Goal: Task Accomplishment & Management: Manage account settings

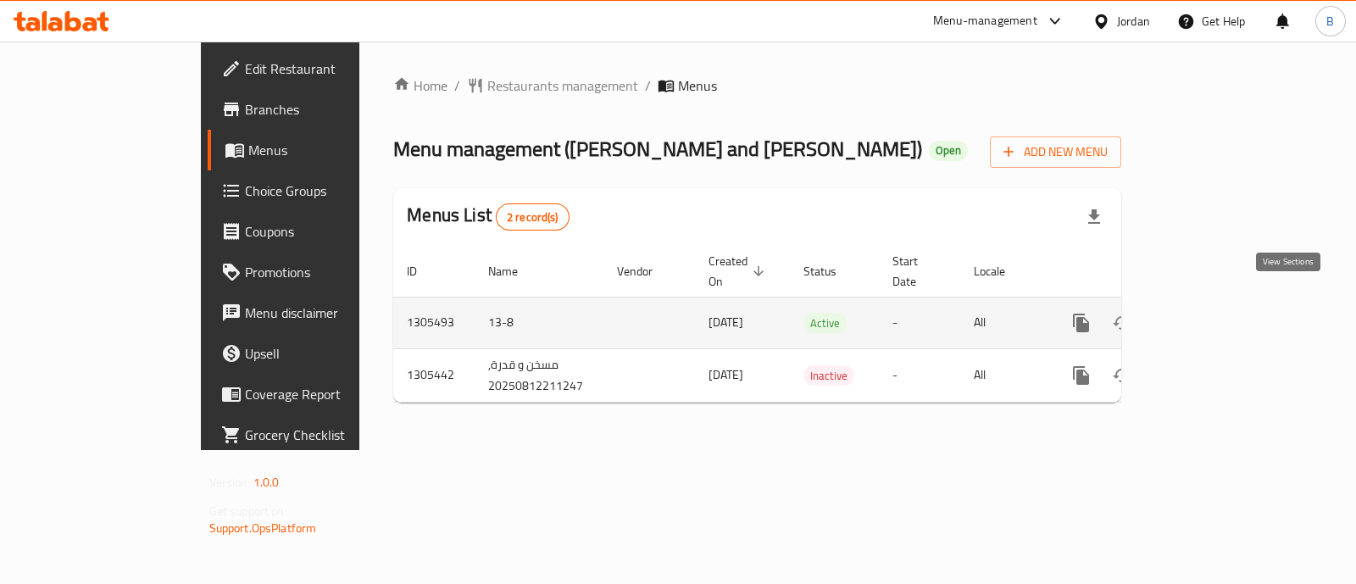
click at [1214, 313] on icon "enhanced table" at bounding box center [1204, 323] width 20 height 20
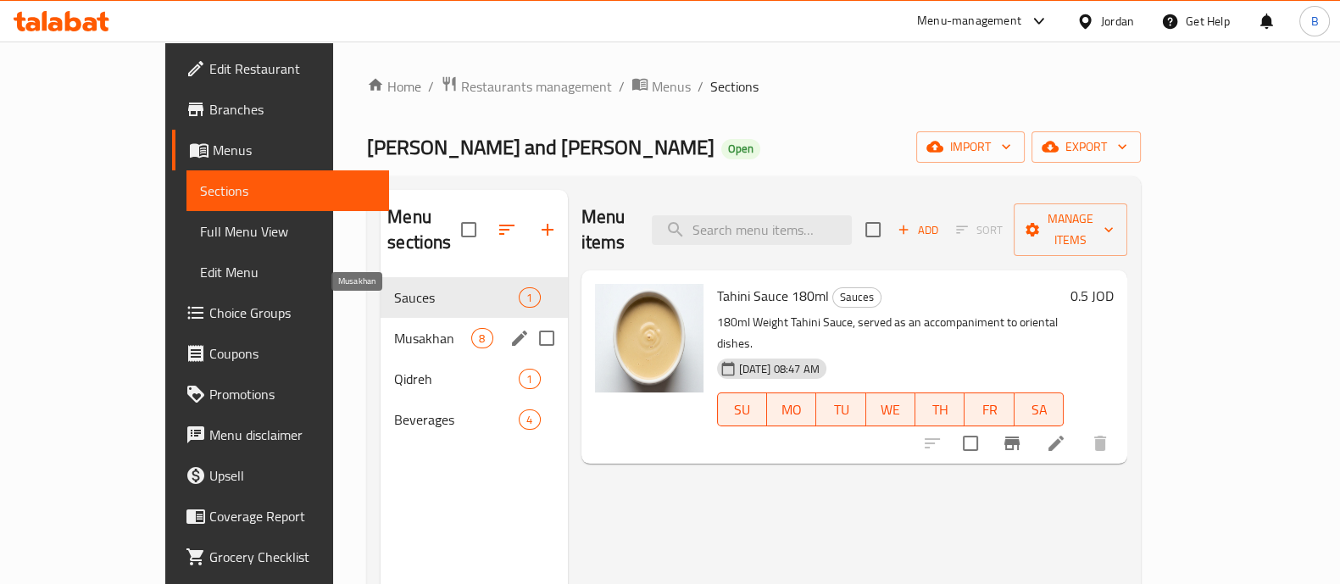
click at [394, 328] on span "Musakhan" at bounding box center [432, 338] width 77 height 20
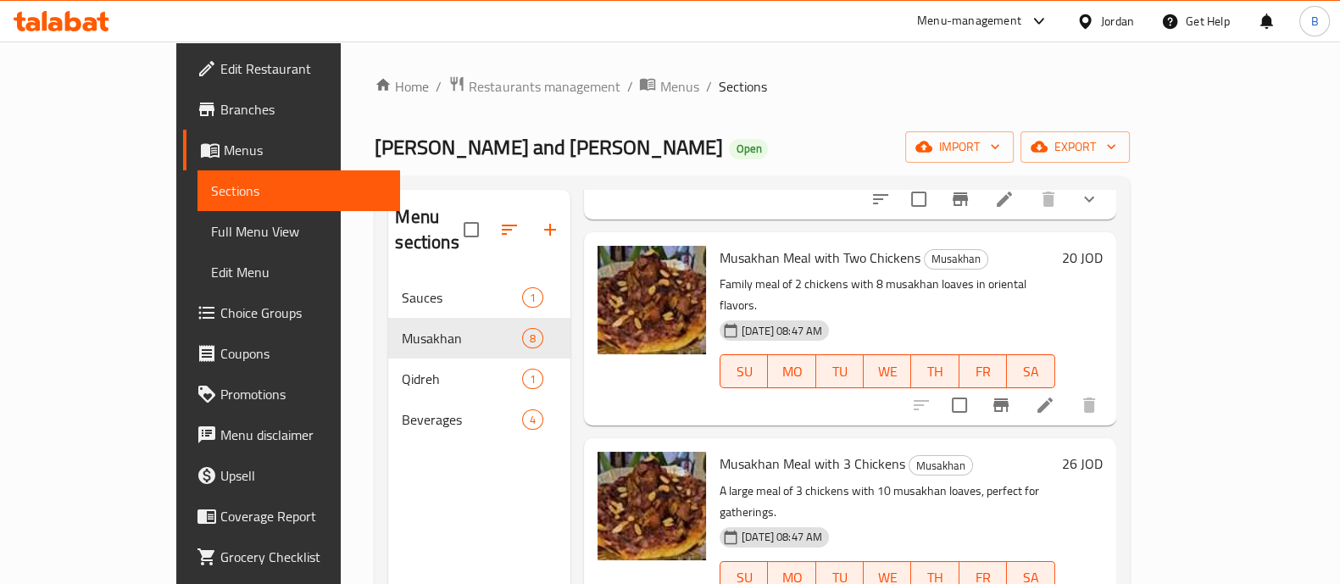
scroll to position [939, 0]
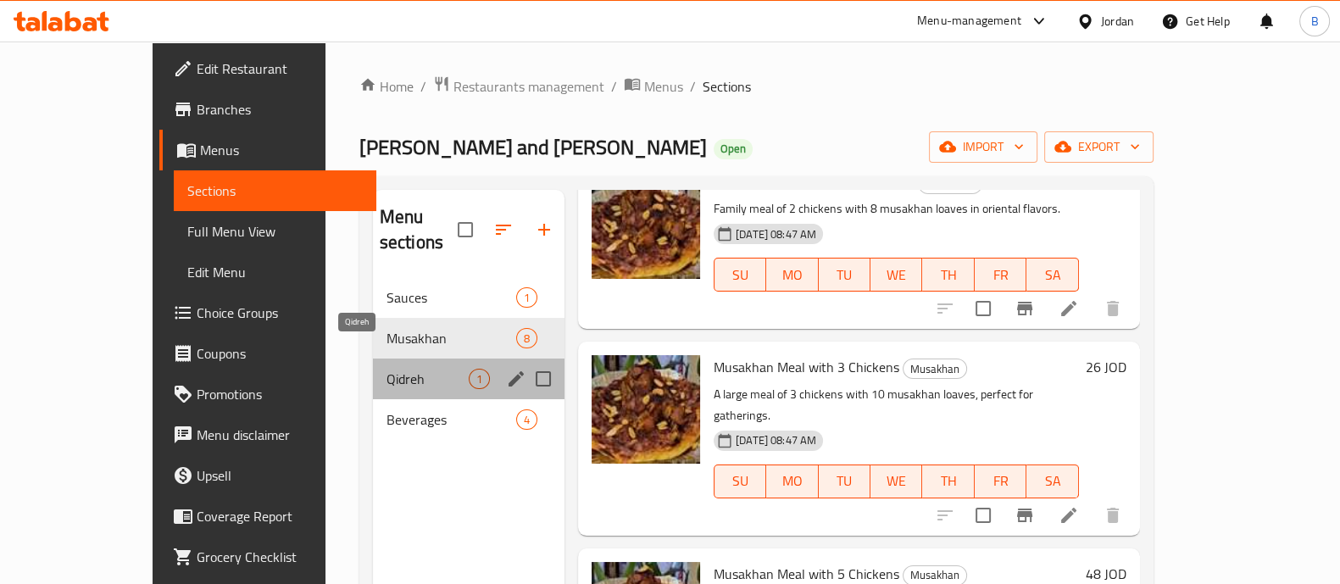
click at [398, 369] on span "Qidreh" at bounding box center [428, 379] width 82 height 20
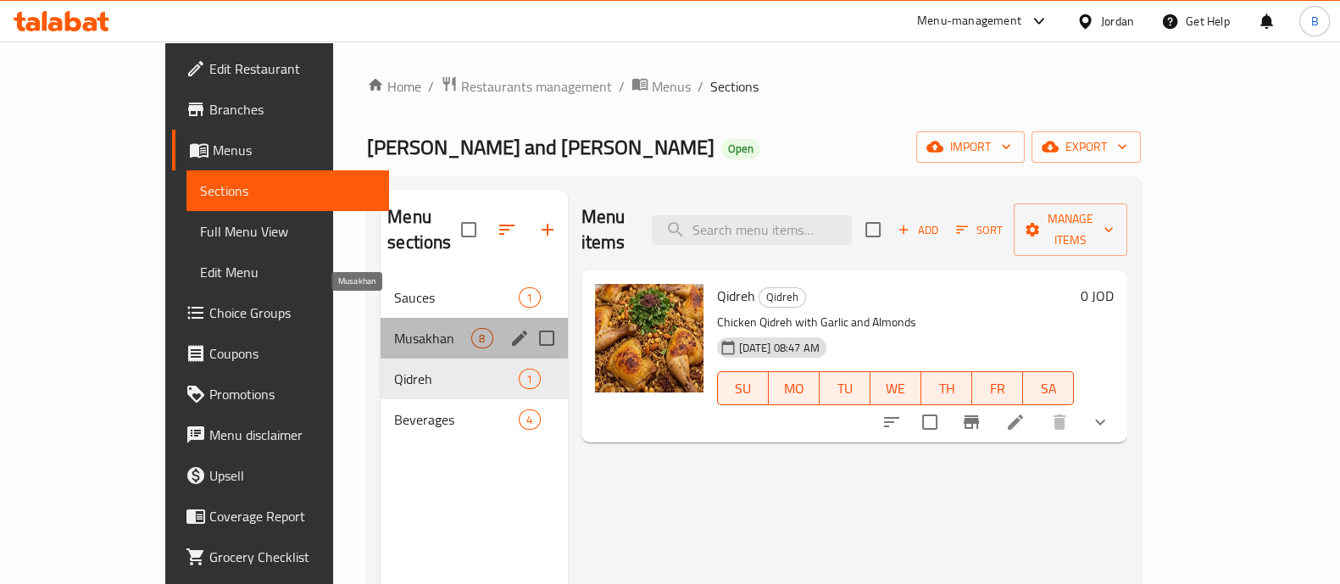
click at [394, 328] on span "Musakhan" at bounding box center [432, 338] width 77 height 20
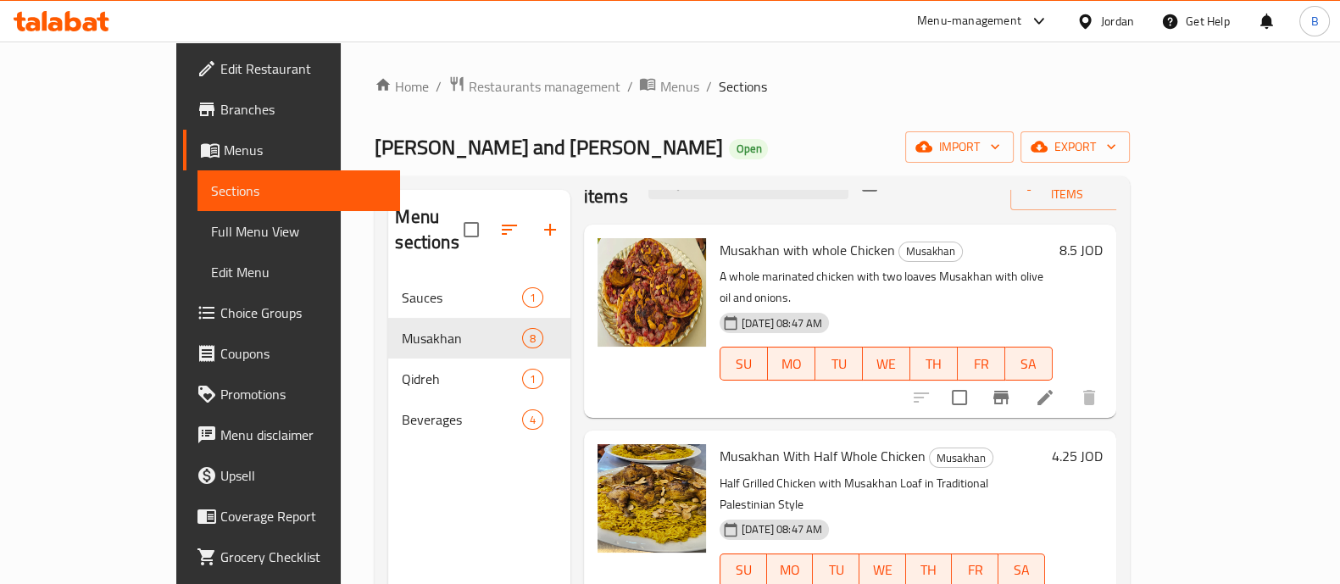
scroll to position [105, 0]
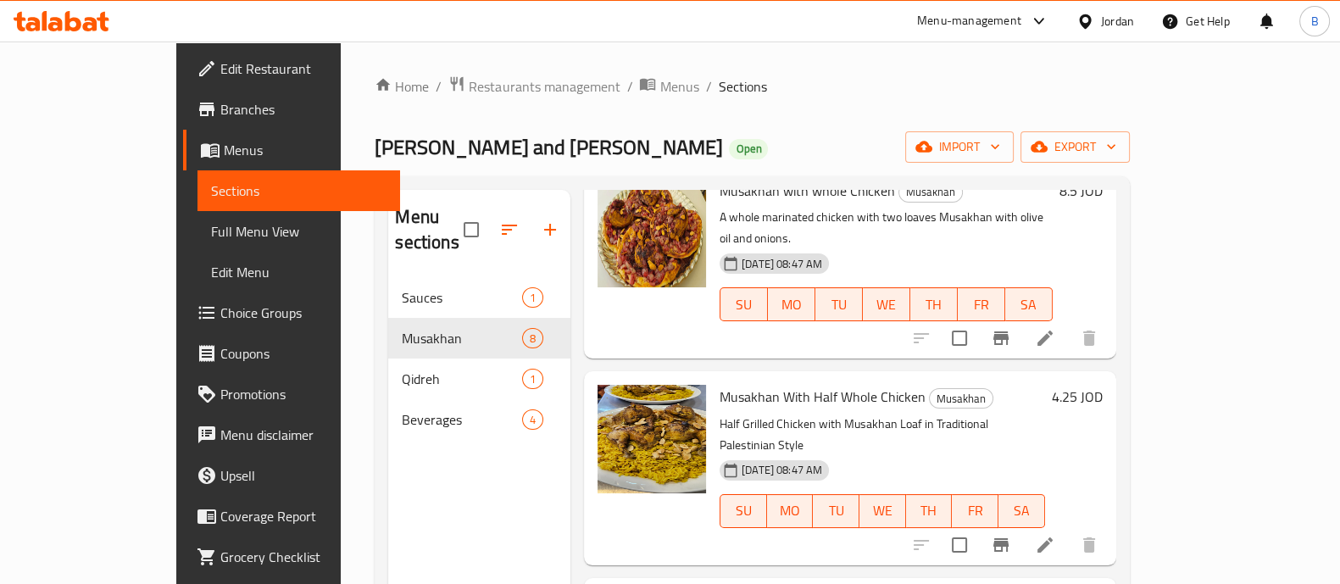
click at [1055, 535] on icon at bounding box center [1045, 545] width 20 height 20
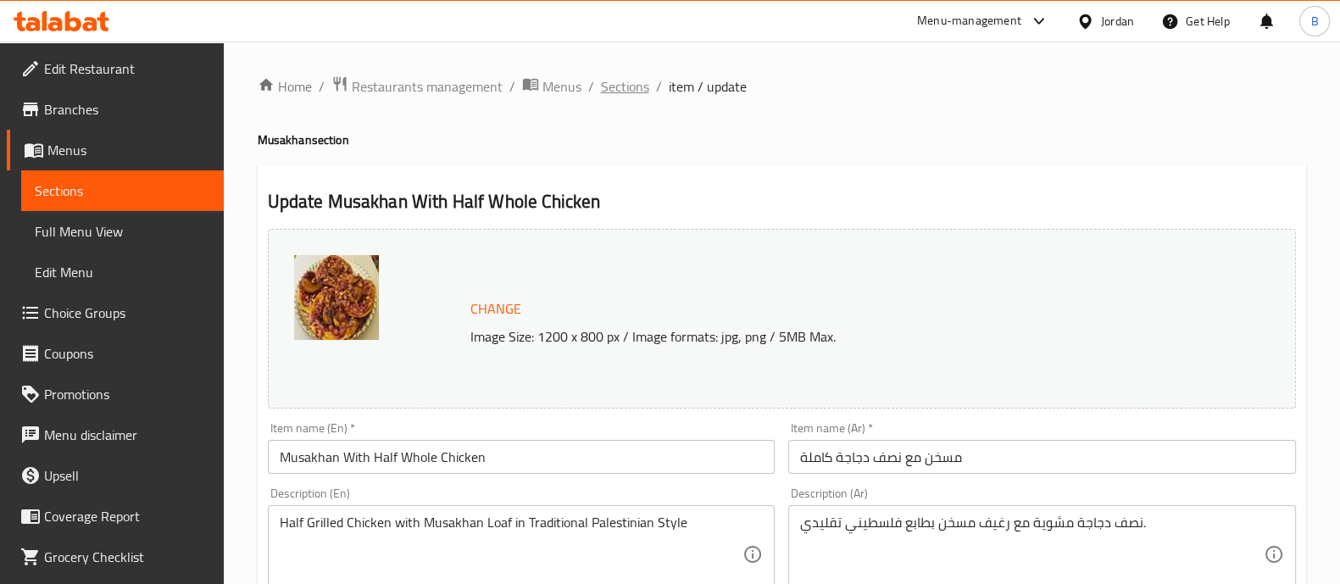
click at [608, 78] on span "Sections" at bounding box center [625, 86] width 48 height 20
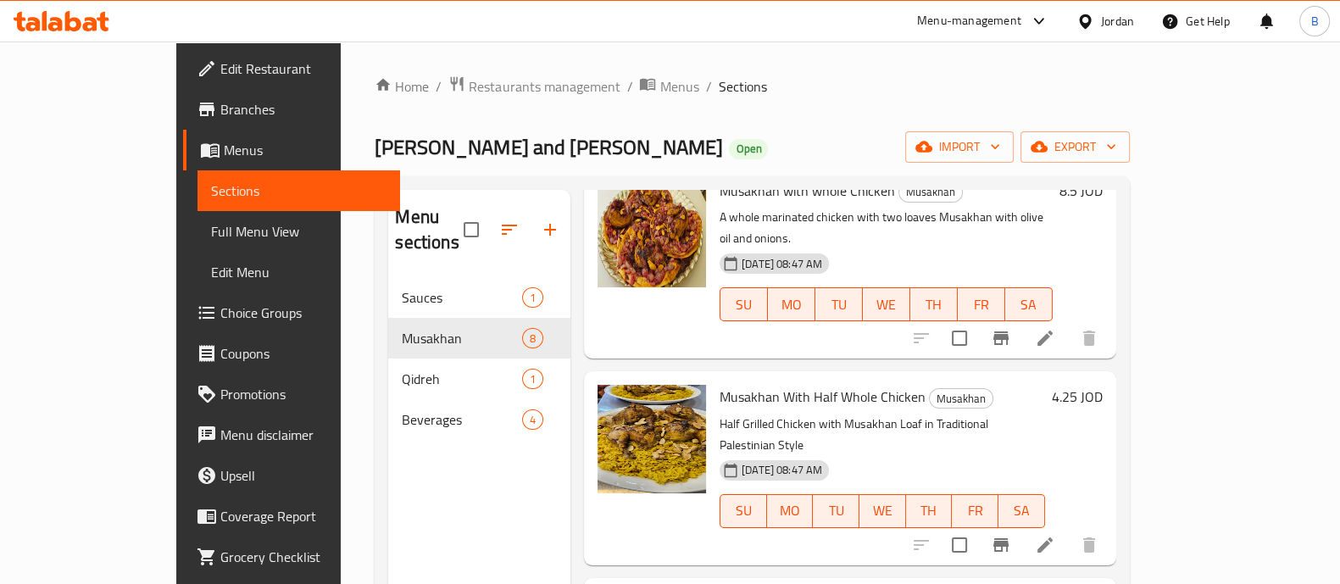
scroll to position [318, 0]
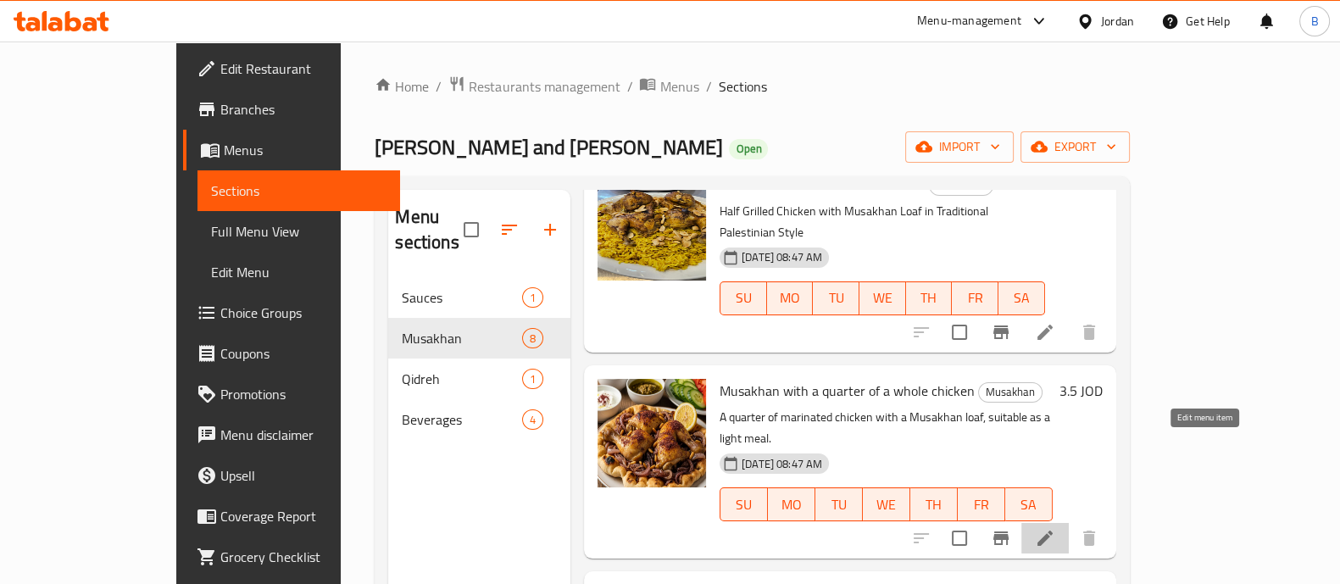
click at [1055, 528] on icon at bounding box center [1045, 538] width 20 height 20
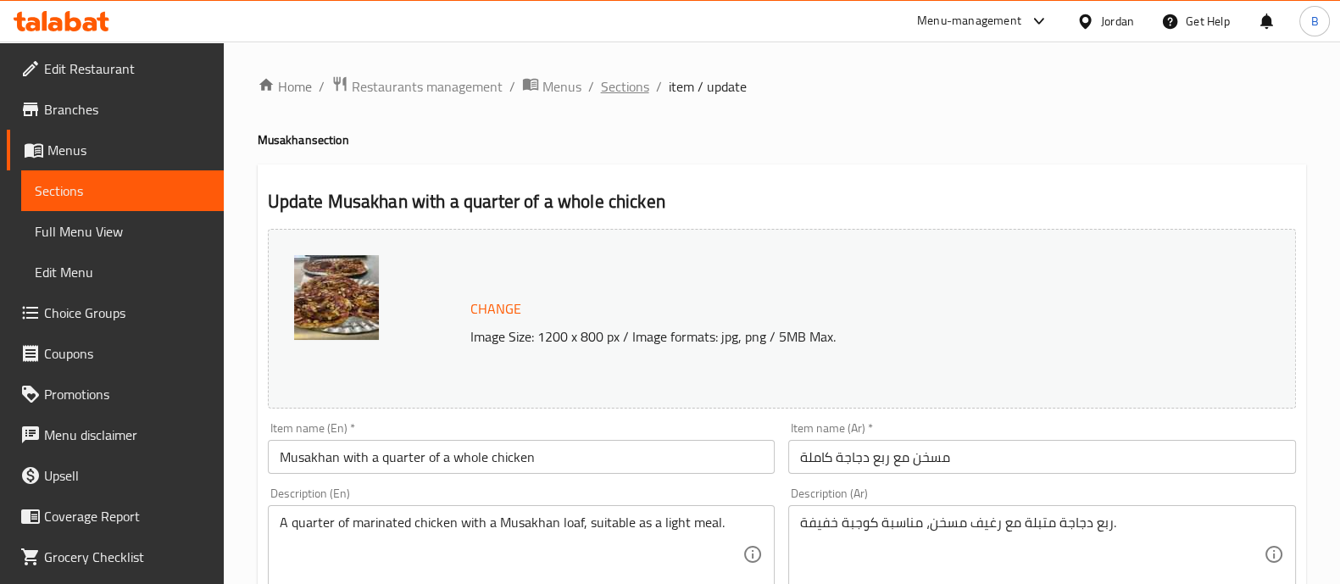
click at [608, 76] on span "Sections" at bounding box center [625, 86] width 48 height 20
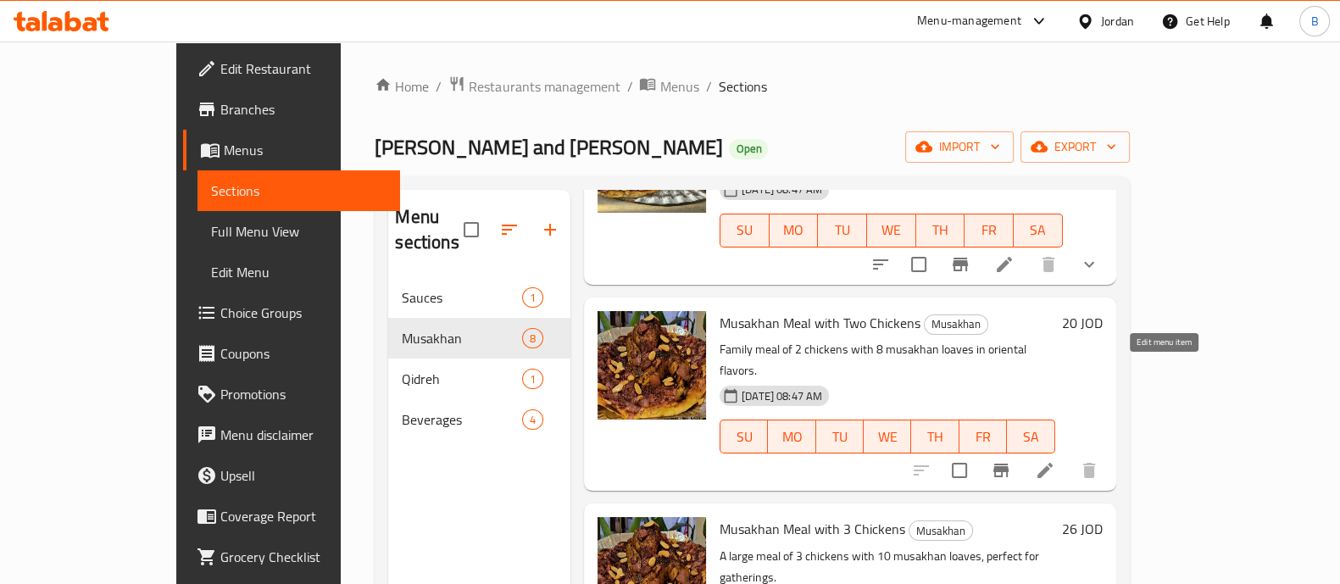
scroll to position [939, 0]
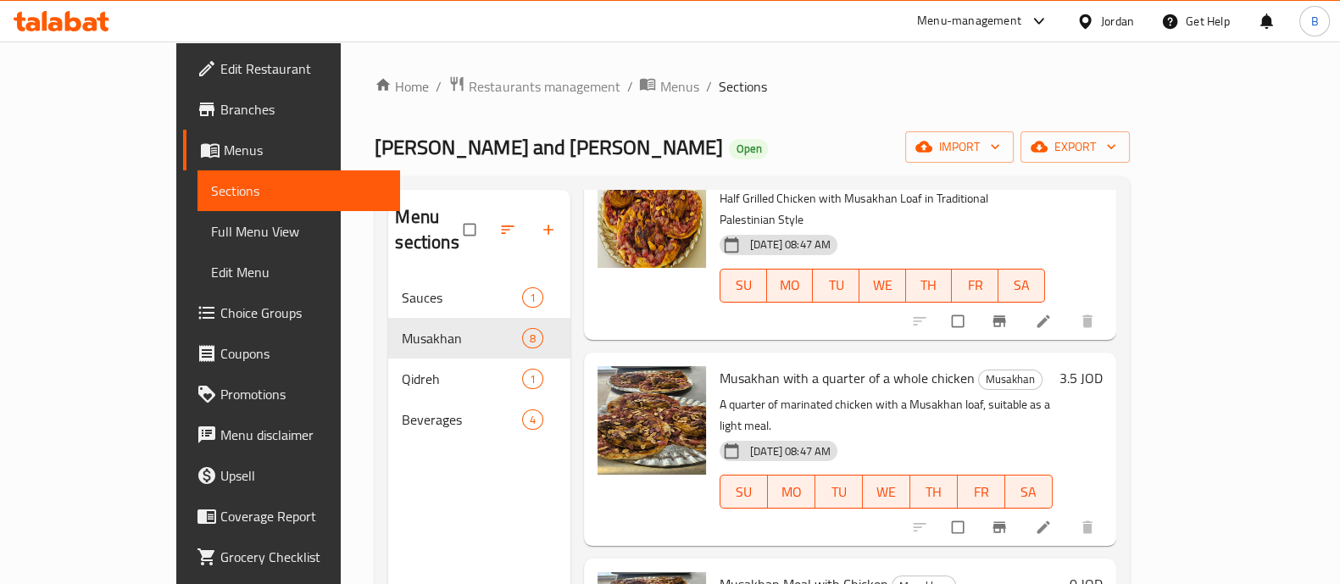
scroll to position [198, 0]
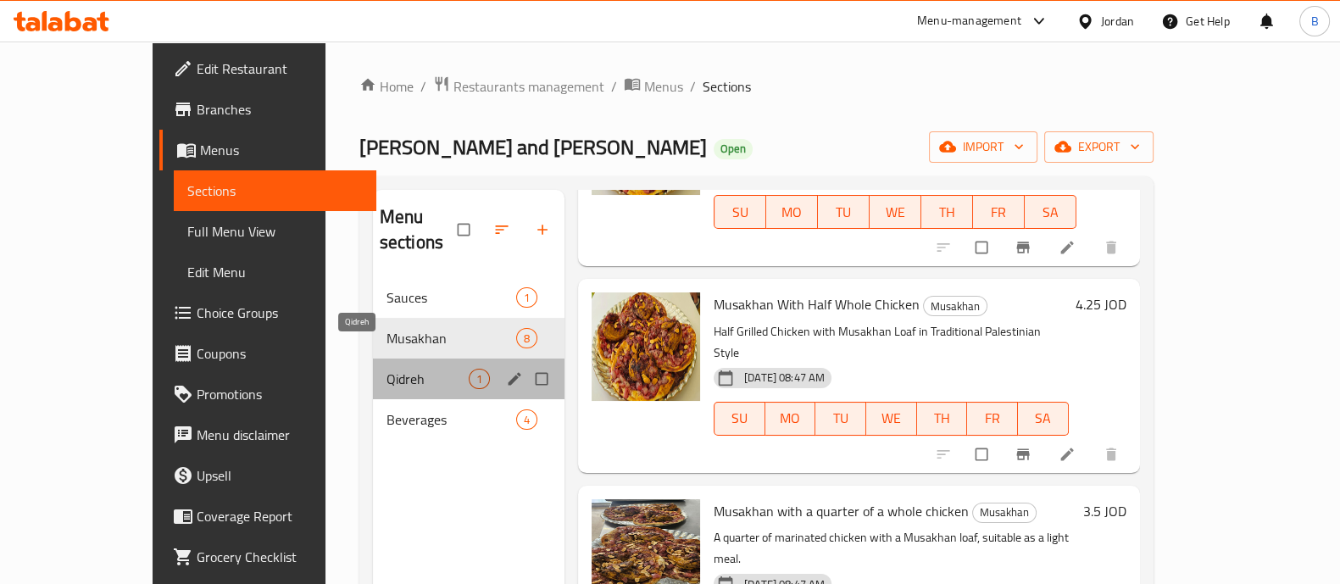
click at [387, 369] on span "Qidreh" at bounding box center [428, 379] width 82 height 20
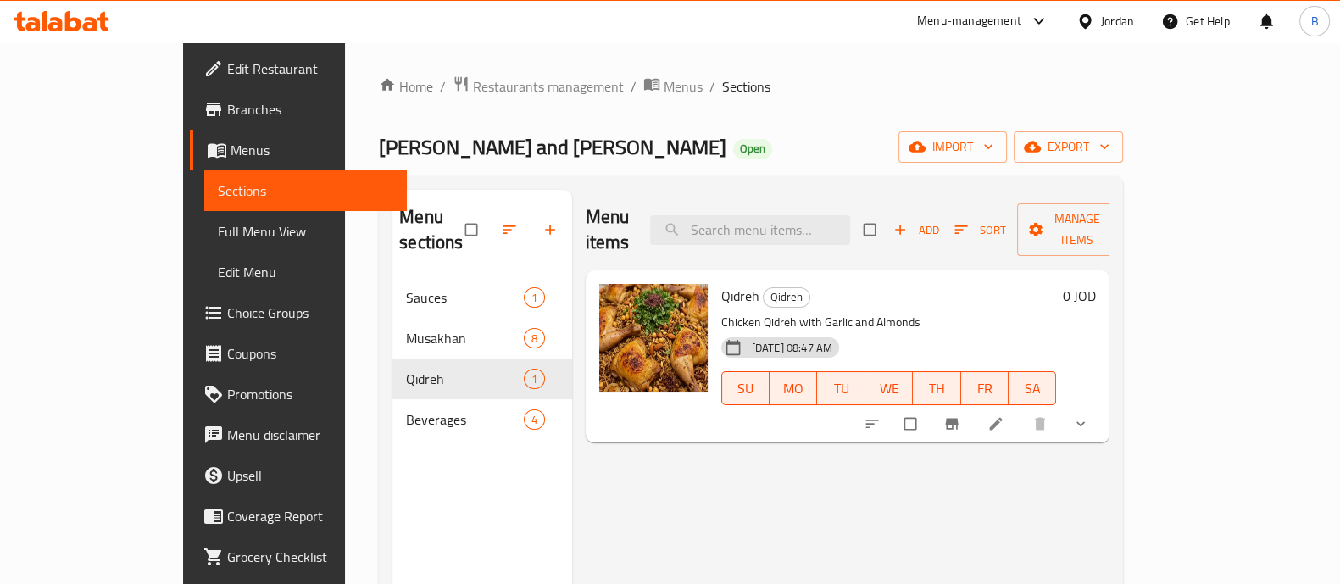
click at [1022, 410] on li at bounding box center [997, 423] width 47 height 27
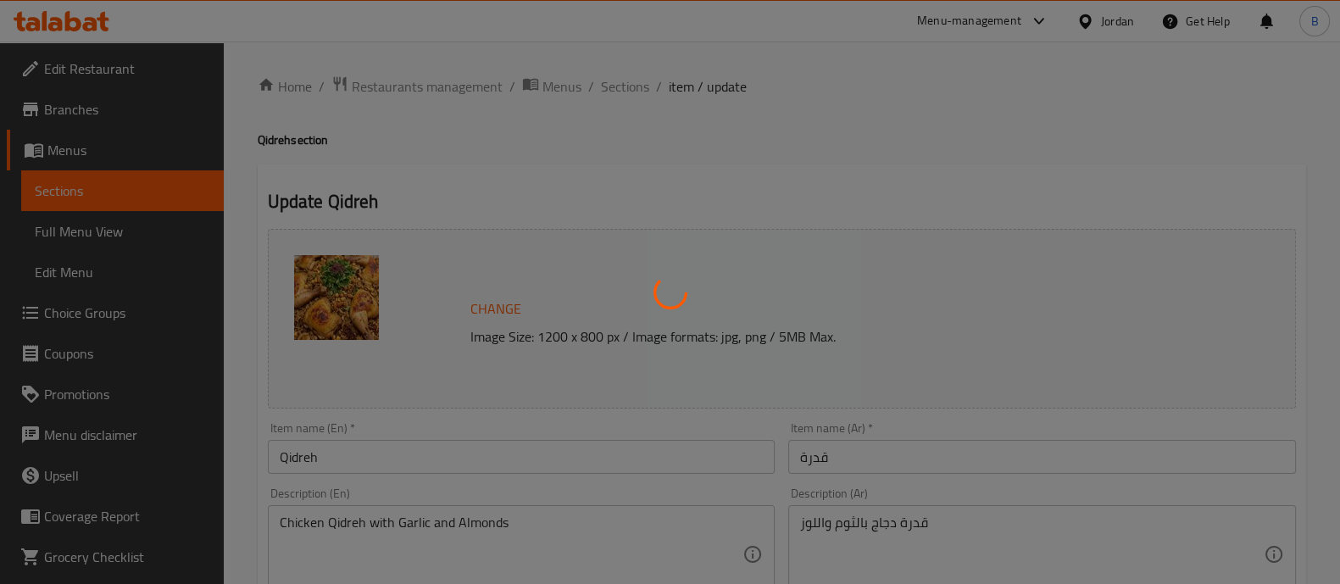
click at [627, 86] on div at bounding box center [670, 292] width 1340 height 584
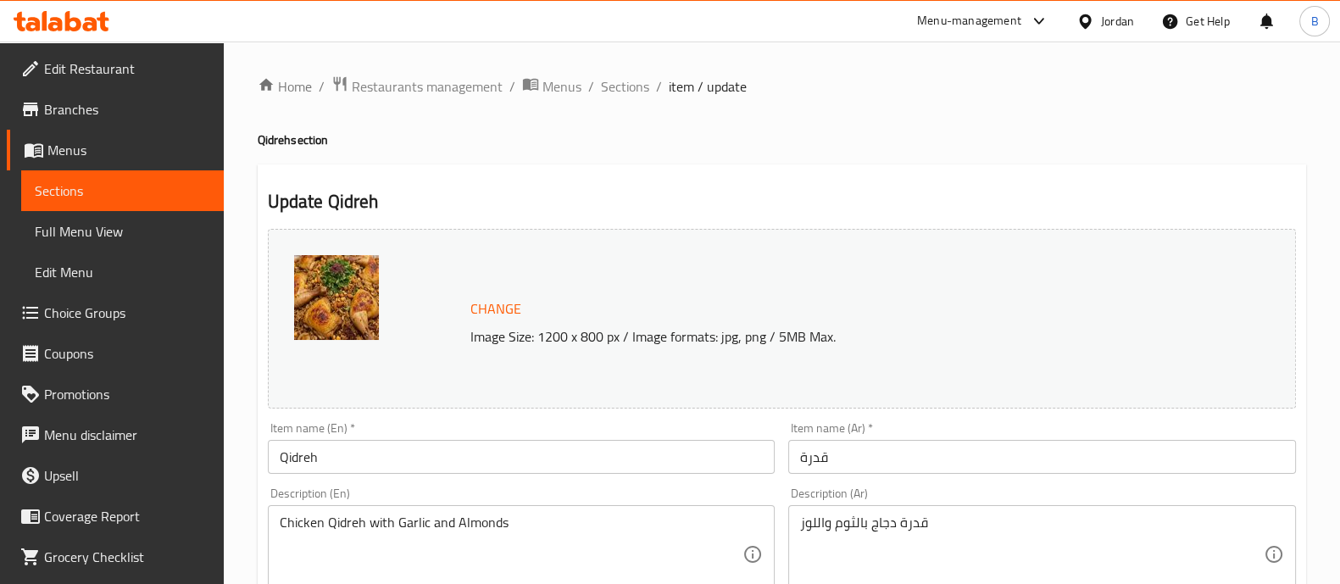
click at [627, 86] on span "Sections" at bounding box center [625, 86] width 48 height 20
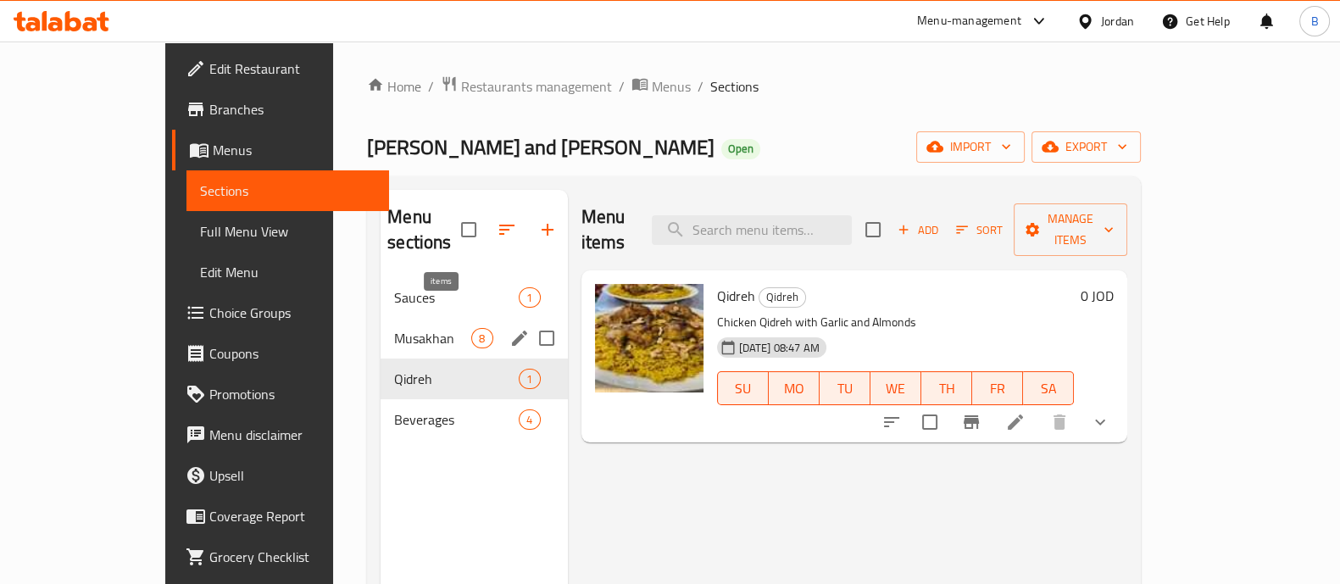
click at [472, 331] on span "8" at bounding box center [481, 339] width 19 height 16
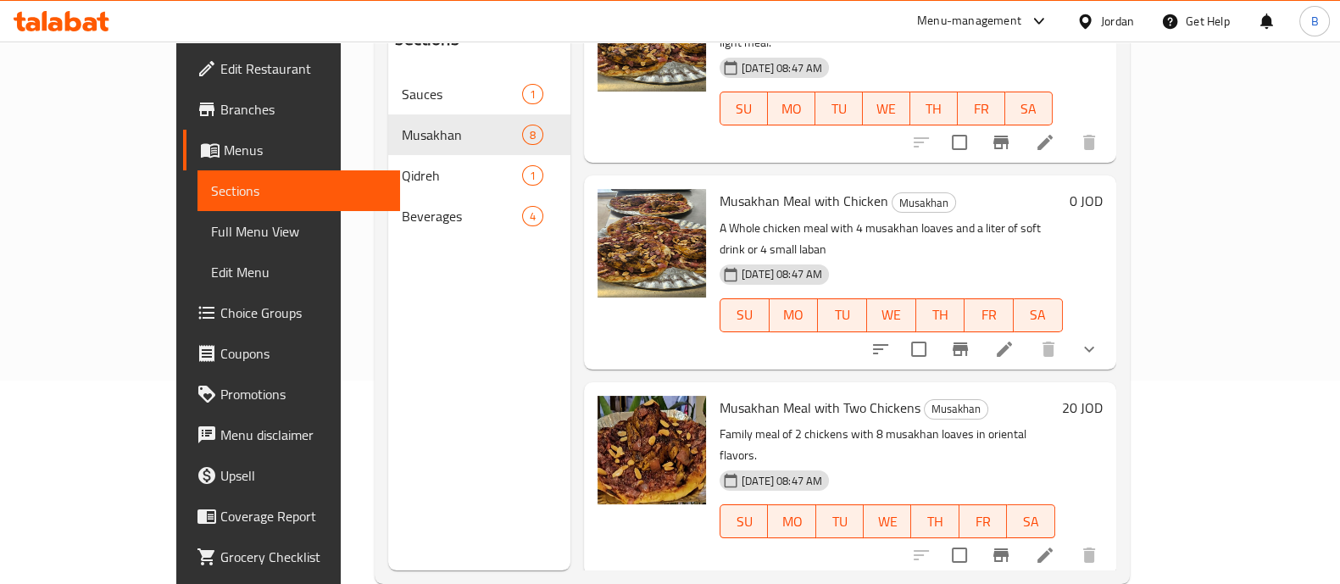
scroll to position [939, 0]
